Goal: Entertainment & Leisure: Consume media (video, audio)

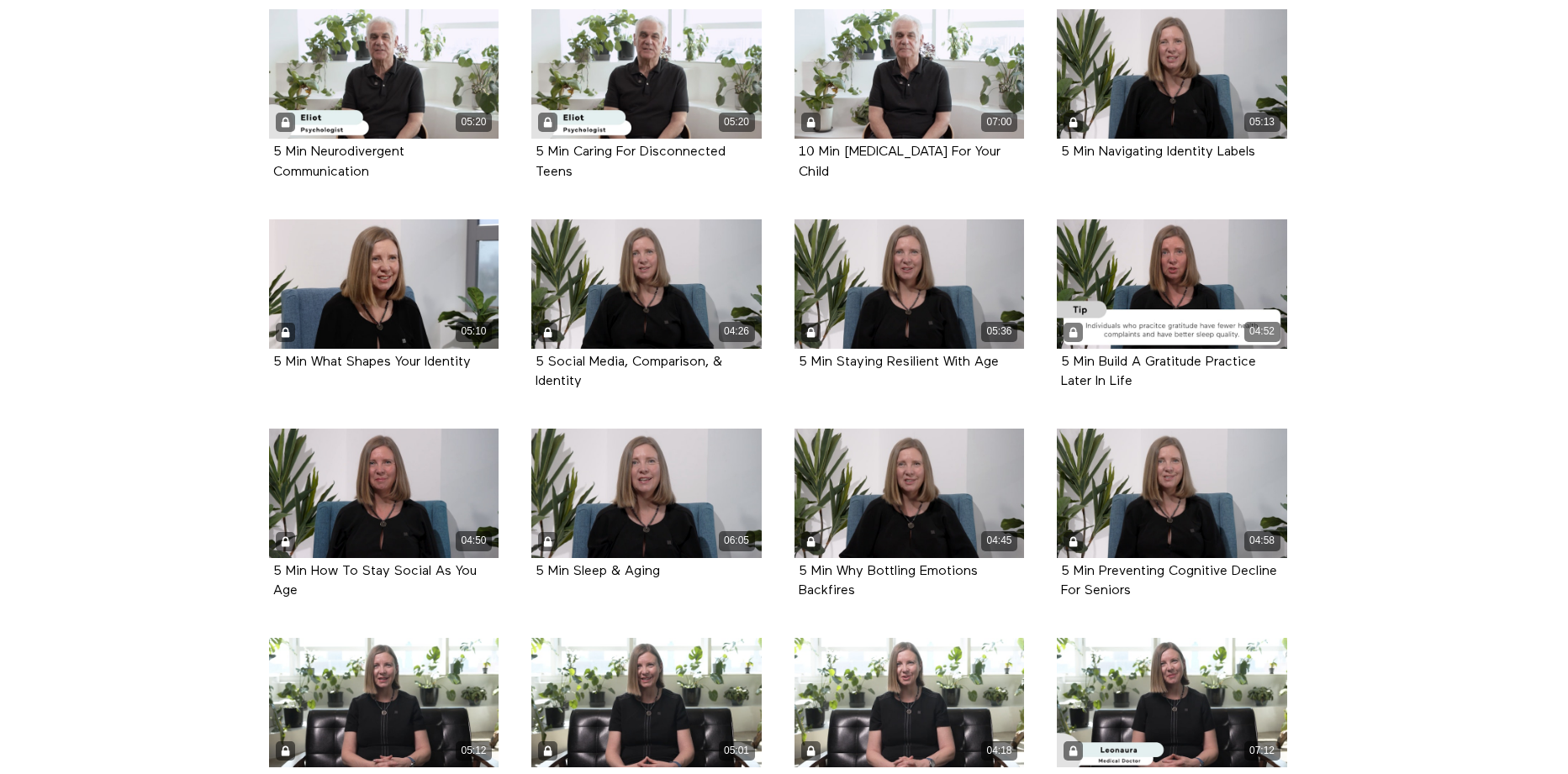
scroll to position [1047, 0]
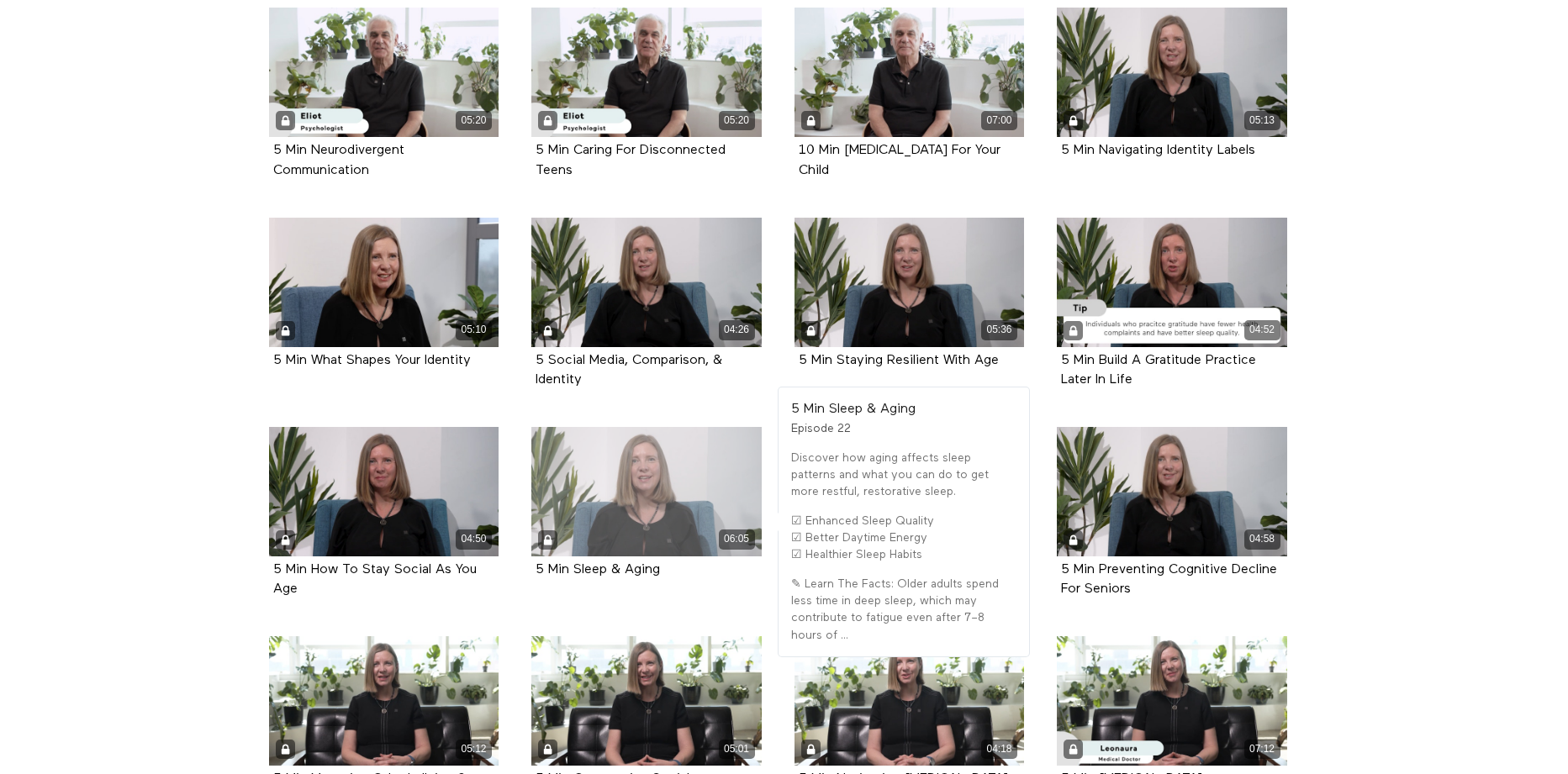
click at [643, 510] on div "06:05" at bounding box center [646, 491] width 230 height 129
